Goal: Task Accomplishment & Management: Use online tool/utility

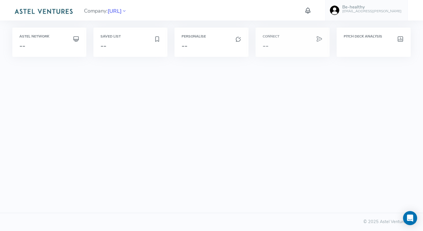
click at [282, 42] on h3 "--" at bounding box center [292, 46] width 60 height 8
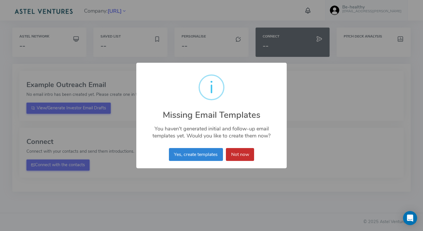
click at [235, 154] on button "Not now" at bounding box center [240, 154] width 28 height 13
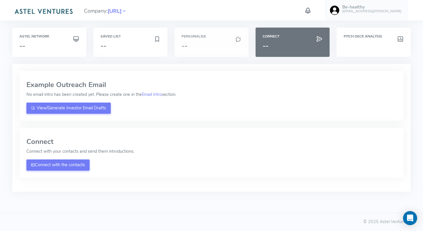
click at [195, 35] on h6 "Personalise" at bounding box center [211, 37] width 60 height 4
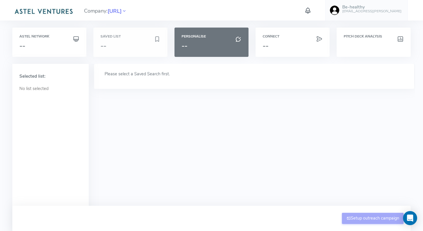
click at [128, 45] on h3 "--" at bounding box center [126, 46] width 53 height 8
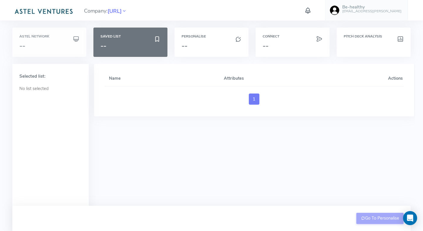
click at [46, 40] on div "Astel Network --" at bounding box center [49, 42] width 60 height 15
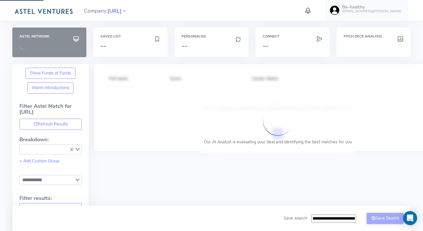
type input "**********"
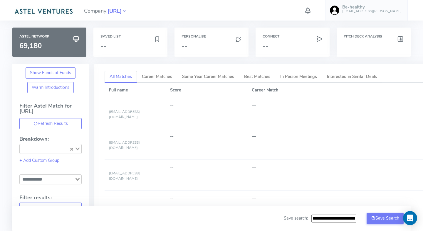
click at [127, 10] on icon at bounding box center [124, 11] width 5 height 8
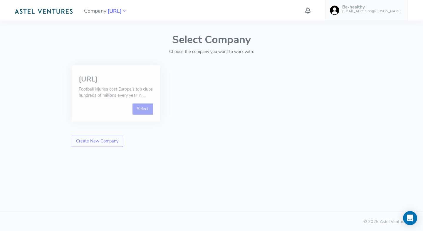
click at [142, 107] on link "Select" at bounding box center [142, 109] width 21 height 11
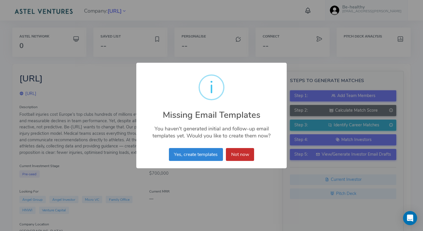
click at [235, 154] on button "Not now" at bounding box center [240, 154] width 28 height 13
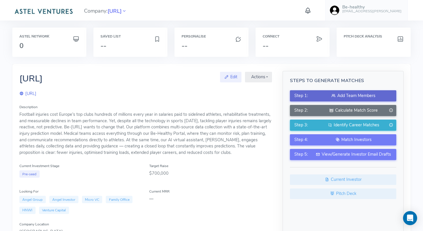
click at [344, 96] on div "Add Team Members" at bounding box center [353, 96] width 77 height 6
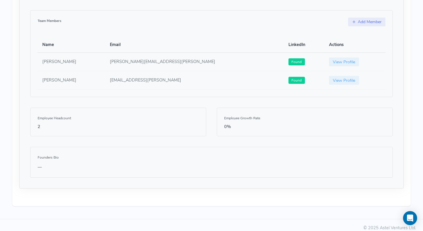
scroll to position [374, 0]
click at [364, 28] on div "Team Members Add Member Name Email LinkedIn Actions Brett Arthur [EMAIL_ADDRESS…" at bounding box center [211, 53] width 362 height 87
click at [368, 24] on link "Add Member" at bounding box center [366, 21] width 37 height 9
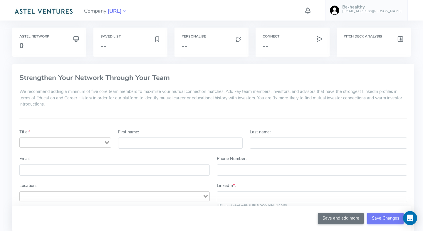
click at [85, 141] on input "Search for option" at bounding box center [61, 142] width 83 height 7
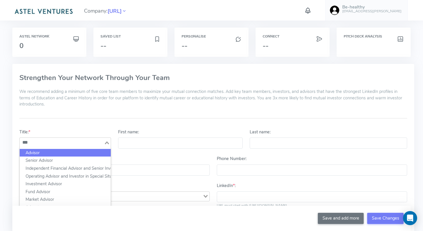
click at [38, 151] on li "Advisor" at bounding box center [65, 153] width 91 height 8
type input "***"
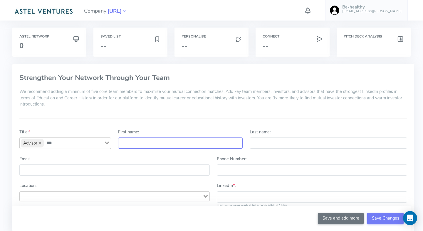
click at [144, 138] on input "First name:" at bounding box center [180, 143] width 124 height 11
type input "*******"
type input "**********"
type input "*"
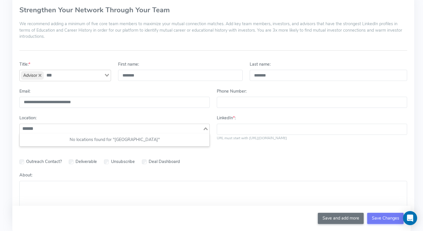
scroll to position [74, 0]
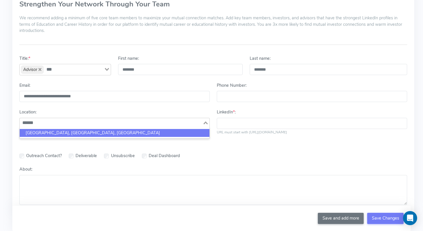
click at [51, 133] on li "[GEOGRAPHIC_DATA], [GEOGRAPHIC_DATA], [GEOGRAPHIC_DATA]" at bounding box center [115, 133] width 190 height 8
type input "******"
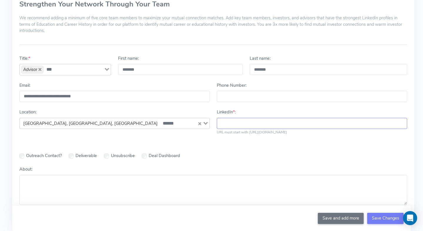
click at [239, 119] on input "LinkedIn * :" at bounding box center [312, 123] width 190 height 11
paste input "**********"
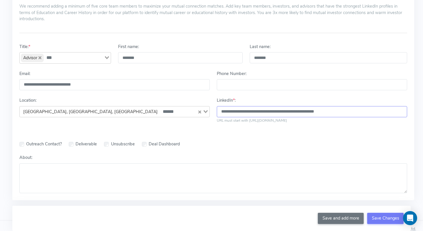
scroll to position [92, 0]
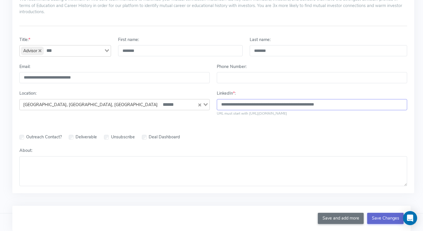
type input "**********"
click at [382, 218] on button "Save Changes" at bounding box center [385, 218] width 36 height 11
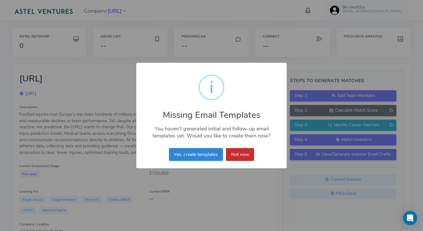
click at [245, 156] on button "Not now" at bounding box center [240, 154] width 28 height 13
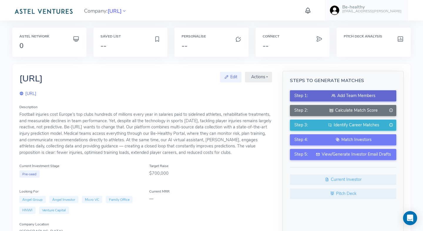
click at [347, 97] on div "Add Team Members" at bounding box center [353, 96] width 77 height 6
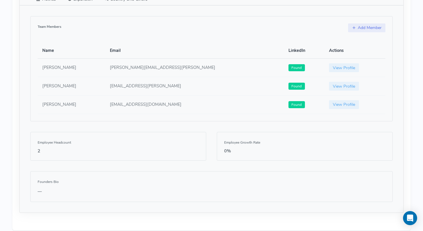
scroll to position [374, 0]
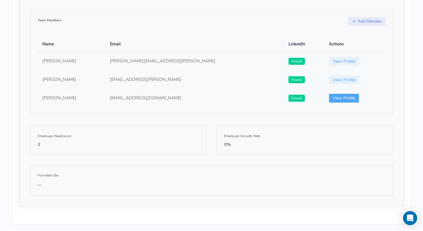
click at [329, 100] on link "View Profile" at bounding box center [344, 98] width 30 height 9
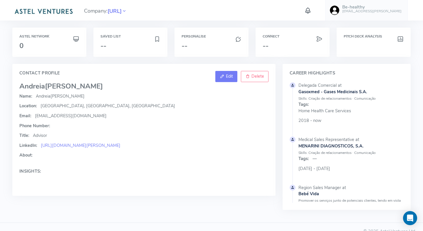
click at [228, 79] on span "Edit" at bounding box center [229, 76] width 7 height 6
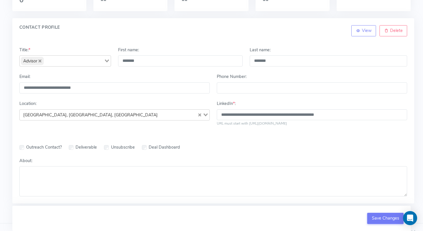
scroll to position [56, 0]
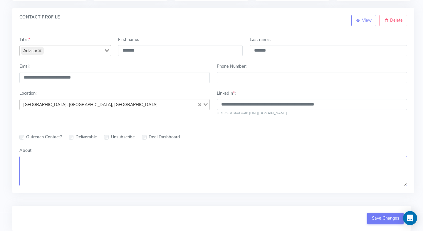
click at [125, 170] on textarea "About:" at bounding box center [213, 171] width 388 height 30
paste textarea "**********"
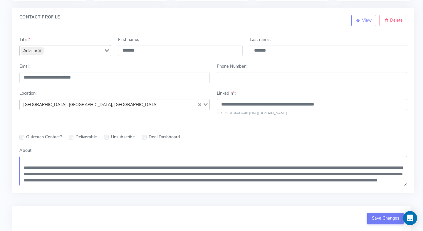
scroll to position [25, 0]
type textarea "**********"
click at [377, 217] on button "Save Changes" at bounding box center [385, 218] width 36 height 11
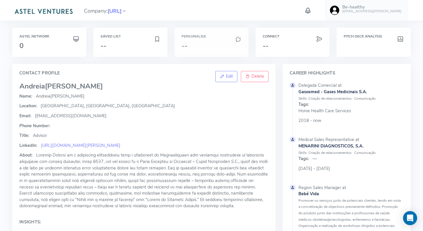
click at [199, 43] on h3 "--" at bounding box center [211, 46] width 60 height 8
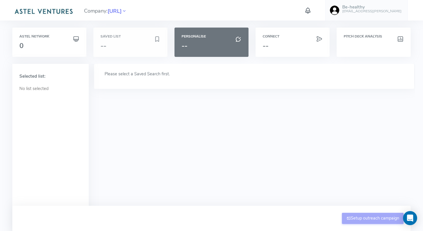
click at [130, 39] on div "Saved List --" at bounding box center [130, 42] width 74 height 29
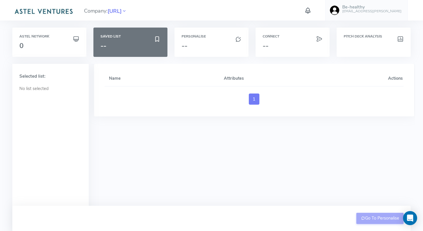
click at [97, 12] on span "Company: [URL]" at bounding box center [105, 10] width 43 height 10
click at [120, 11] on span "[URL]" at bounding box center [114, 11] width 14 height 8
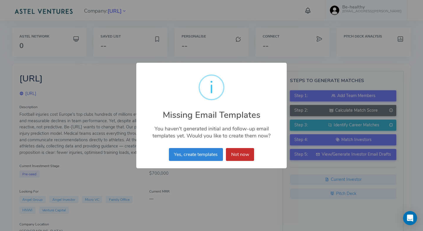
click at [243, 155] on button "Not now" at bounding box center [240, 154] width 28 height 13
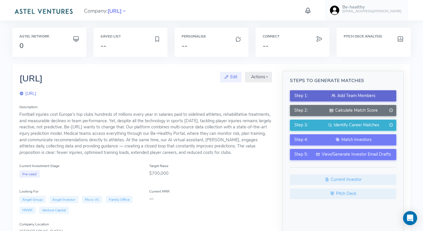
click at [328, 96] on div "Add Team Members" at bounding box center [353, 96] width 77 height 6
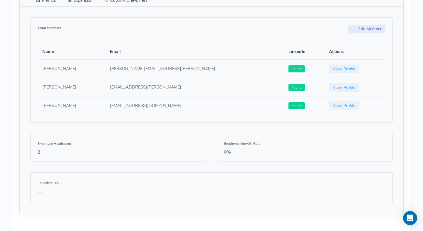
scroll to position [374, 0]
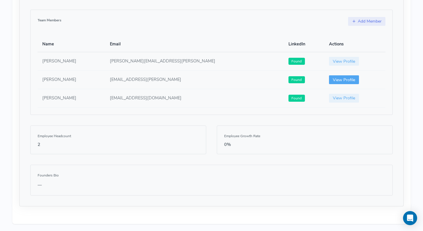
click at [329, 83] on link "View Profile" at bounding box center [344, 79] width 30 height 9
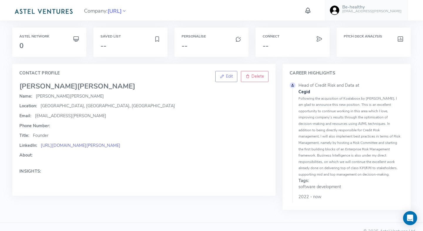
drag, startPoint x: 203, startPoint y: 145, endPoint x: 40, endPoint y: 145, distance: 163.2
click at [40, 145] on p "LinkedIn: [URL][DOMAIN_NAME][PERSON_NAME]" at bounding box center [143, 146] width 249 height 6
copy link "[URL][DOMAIN_NAME][PERSON_NAME]"
click at [227, 78] on span "Edit" at bounding box center [229, 76] width 7 height 6
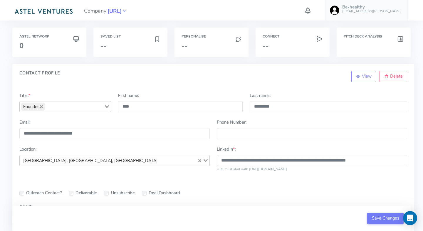
scroll to position [56, 0]
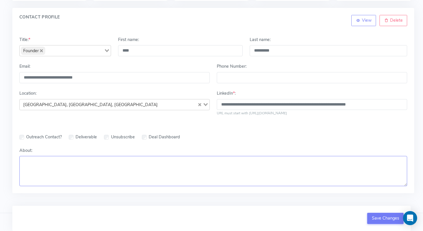
click at [71, 174] on textarea "About:" at bounding box center [213, 171] width 388 height 30
paste textarea "**********"
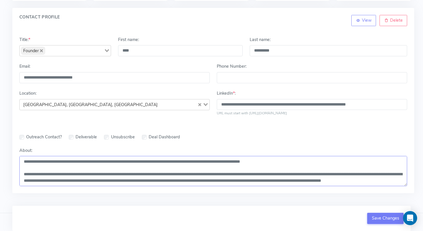
scroll to position [25, 0]
type textarea "**********"
click at [386, 219] on button "Save Changes" at bounding box center [385, 218] width 36 height 11
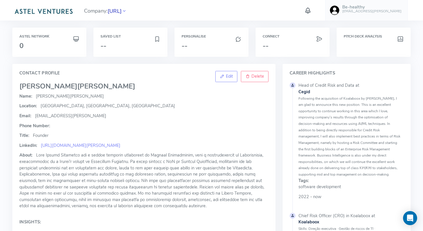
click at [122, 11] on span "[URL]" at bounding box center [114, 11] width 14 height 8
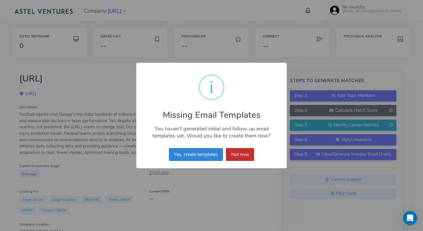
click at [235, 152] on button "Not now" at bounding box center [240, 154] width 28 height 13
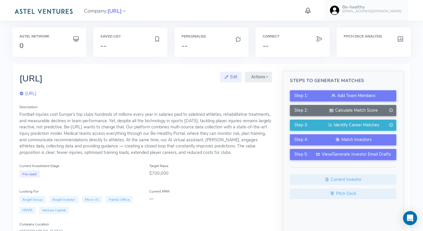
click at [138, 166] on div "Current Investment Stage Pre-seed" at bounding box center [81, 170] width 130 height 15
click at [122, 14] on span "[URL]" at bounding box center [114, 11] width 14 height 8
click at [122, 11] on span "[URL]" at bounding box center [114, 11] width 14 height 8
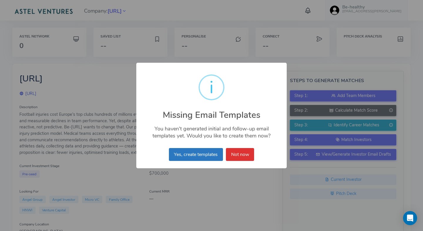
click at [195, 153] on button "Yes, create templates" at bounding box center [196, 154] width 54 height 13
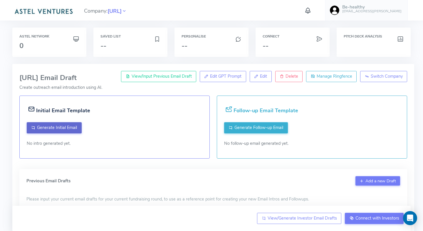
click at [62, 126] on span "Generate Initial Email" at bounding box center [57, 128] width 40 height 6
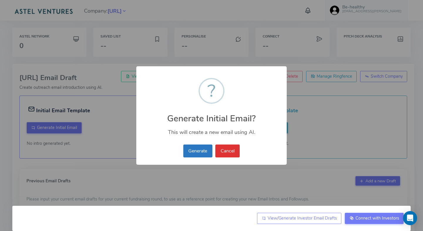
click at [196, 153] on button "Generate" at bounding box center [197, 151] width 29 height 13
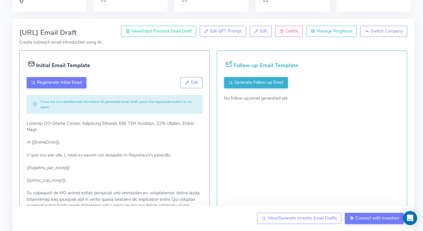
scroll to position [49, 0]
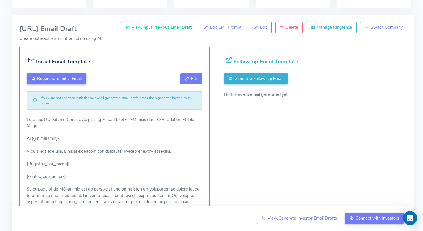
click at [190, 82] on button "Edit" at bounding box center [191, 78] width 22 height 11
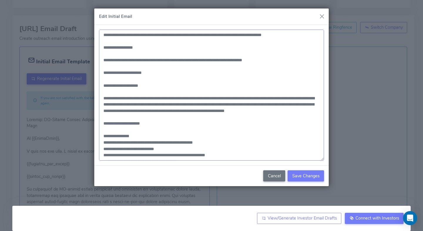
click at [176, 98] on textarea at bounding box center [211, 96] width 225 height 132
click at [200, 98] on textarea at bounding box center [211, 96] width 225 height 132
type textarea "**********"
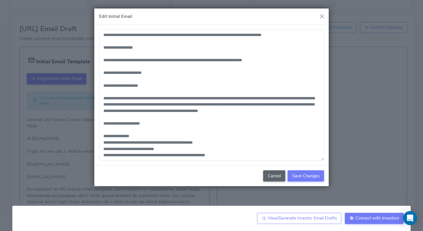
click at [274, 176] on button "Cancel" at bounding box center [274, 176] width 22 height 11
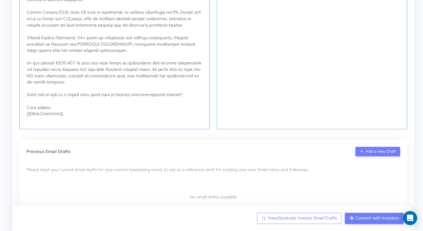
scroll to position [385, 0]
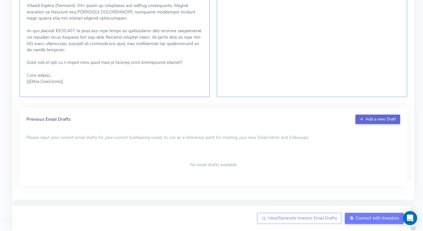
click at [383, 115] on button "Add a new Draft" at bounding box center [377, 119] width 45 height 9
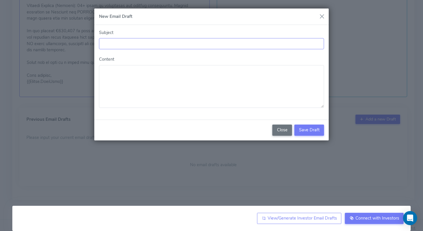
click at [161, 45] on input "Subject" at bounding box center [211, 43] width 225 height 11
paste input "**********"
type input "**********"
click at [152, 75] on textarea "Content" at bounding box center [211, 86] width 225 height 43
paste textarea "**********"
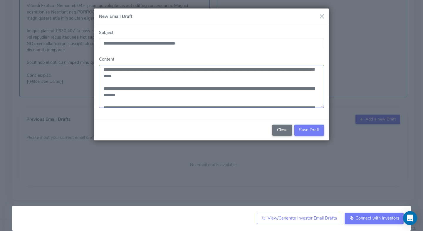
scroll to position [0, 0]
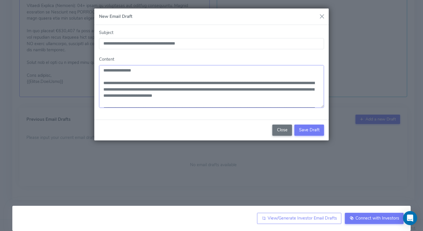
click at [134, 70] on textarea "Content" at bounding box center [211, 86] width 225 height 43
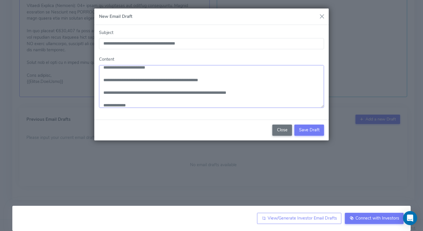
scroll to position [105, 0]
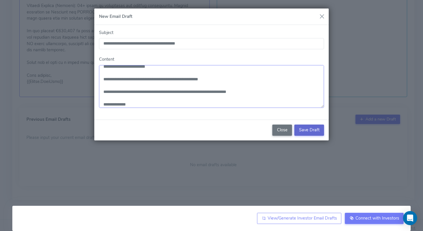
type textarea "**********"
click at [310, 128] on span "Save Draft" at bounding box center [309, 130] width 21 height 6
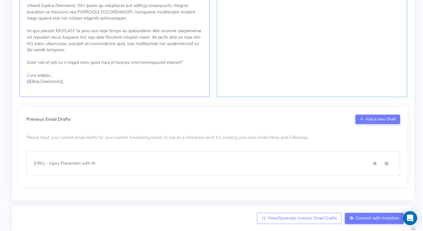
click at [376, 161] on icon at bounding box center [375, 164] width 4 height 6
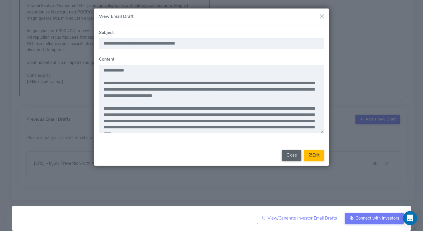
click at [296, 156] on button "Close" at bounding box center [292, 155] width 20 height 11
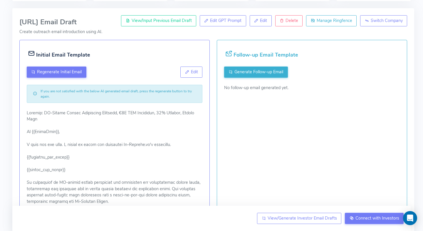
scroll to position [0, 0]
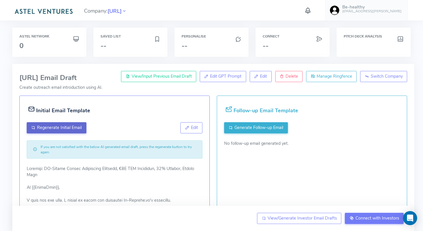
click at [56, 127] on span "Regenerate Initial Email" at bounding box center [59, 128] width 45 height 6
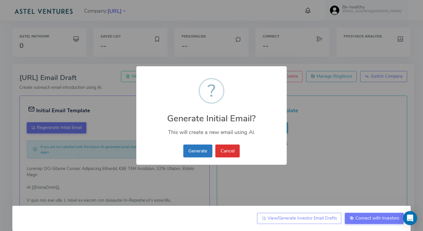
click at [199, 148] on button "Generate" at bounding box center [197, 151] width 29 height 13
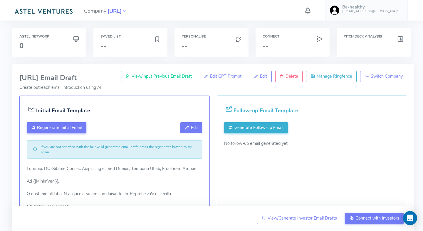
click at [196, 127] on span "Edit" at bounding box center [194, 128] width 7 height 6
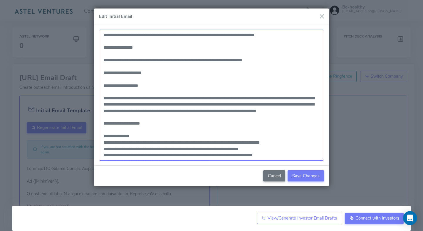
click at [298, 111] on textarea at bounding box center [211, 96] width 225 height 132
click at [205, 98] on textarea at bounding box center [211, 96] width 225 height 132
click at [220, 99] on textarea at bounding box center [211, 96] width 225 height 132
click at [193, 99] on textarea at bounding box center [211, 96] width 225 height 132
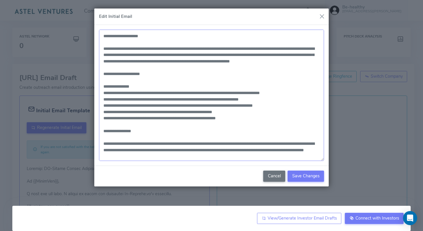
scroll to position [50, 0]
click at [224, 49] on textarea at bounding box center [211, 96] width 225 height 132
click at [265, 50] on textarea at bounding box center [211, 96] width 225 height 132
click at [176, 55] on textarea at bounding box center [211, 96] width 225 height 132
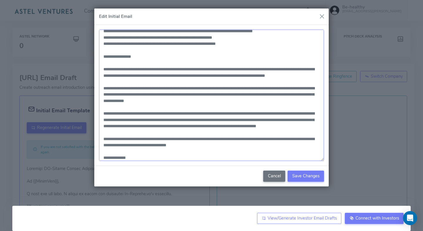
scroll to position [133, 0]
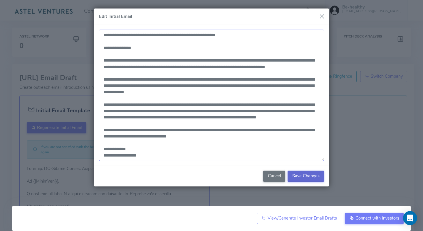
type textarea "**********"
click at [304, 174] on span "Save Changes" at bounding box center [305, 176] width 27 height 6
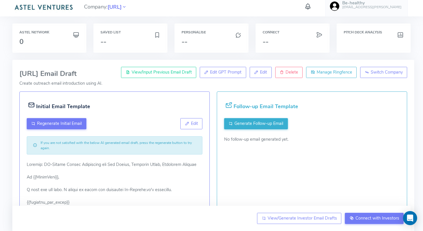
scroll to position [6, 0]
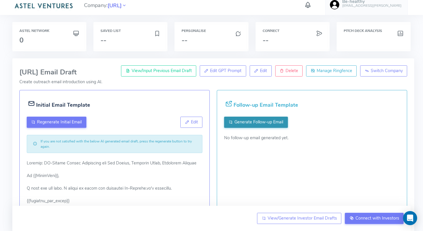
click at [267, 121] on span "Generate Follow-up Email" at bounding box center [258, 122] width 49 height 6
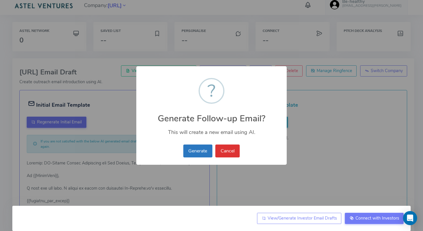
click at [196, 147] on button "Generate" at bounding box center [197, 151] width 29 height 13
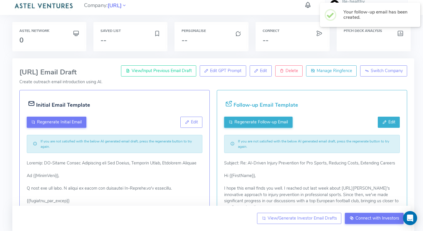
click at [391, 119] on button "Edit" at bounding box center [389, 122] width 22 height 11
type textarea "**********"
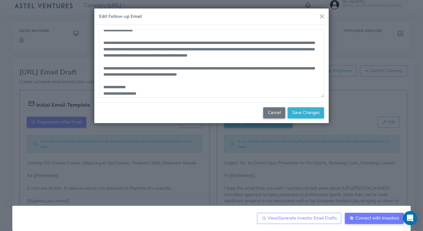
scroll to position [19, 0]
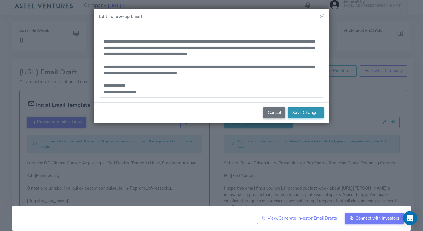
click at [294, 111] on span "Save Changes" at bounding box center [305, 113] width 27 height 6
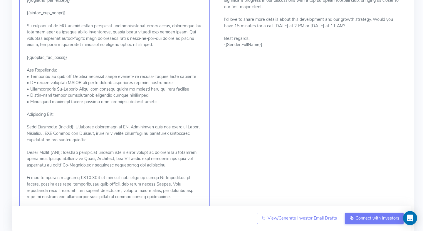
scroll to position [0, 0]
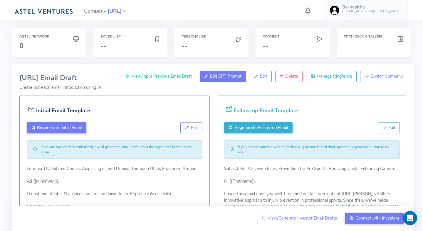
click at [224, 77] on span "Edit GPT Prompt" at bounding box center [225, 76] width 31 height 6
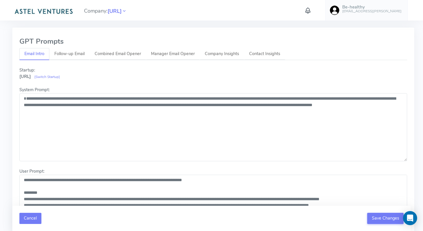
click at [29, 217] on button "Cancel" at bounding box center [30, 218] width 22 height 11
